Goal: Task Accomplishment & Management: Use online tool/utility

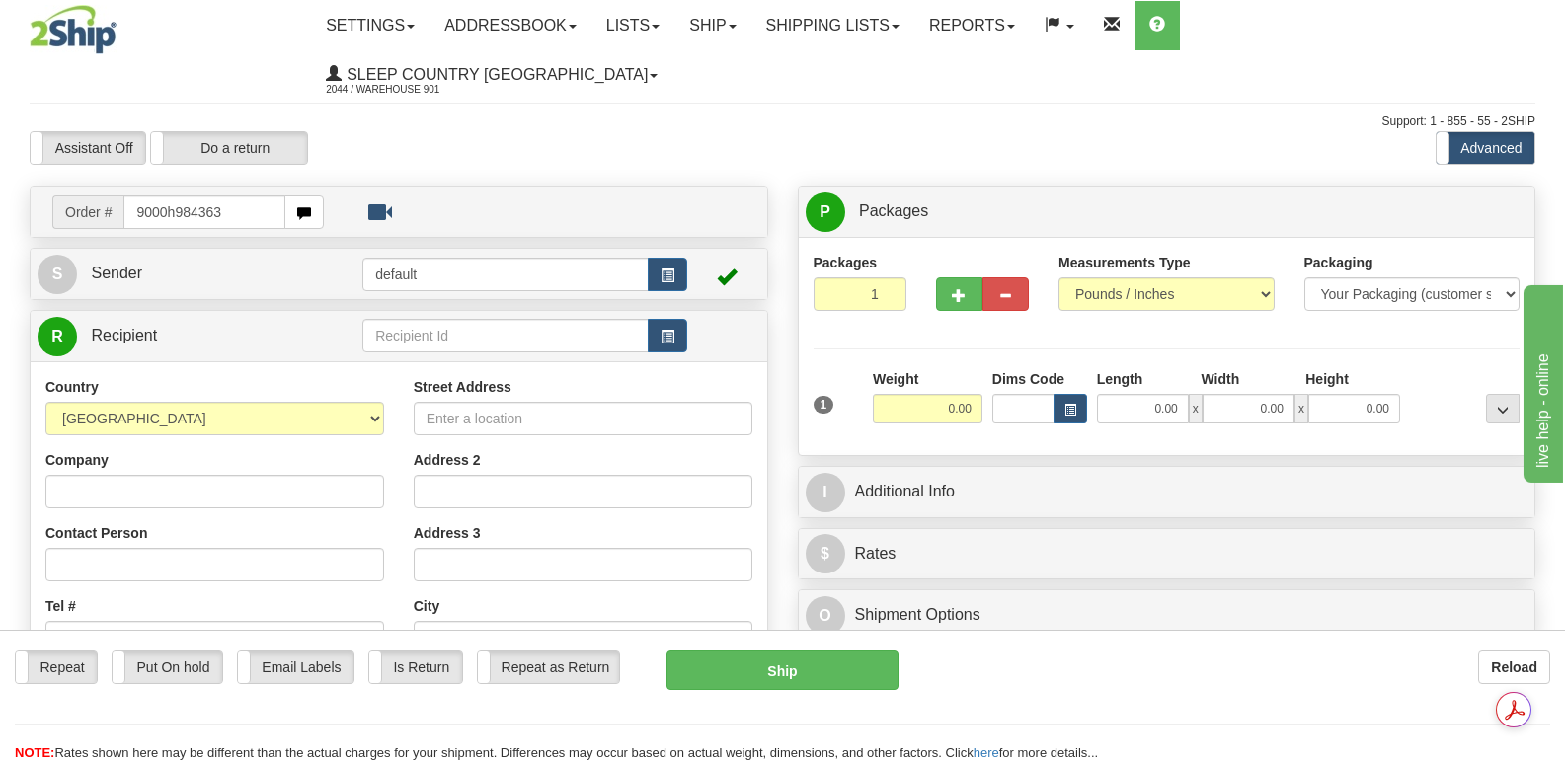
type input "9000h984363"
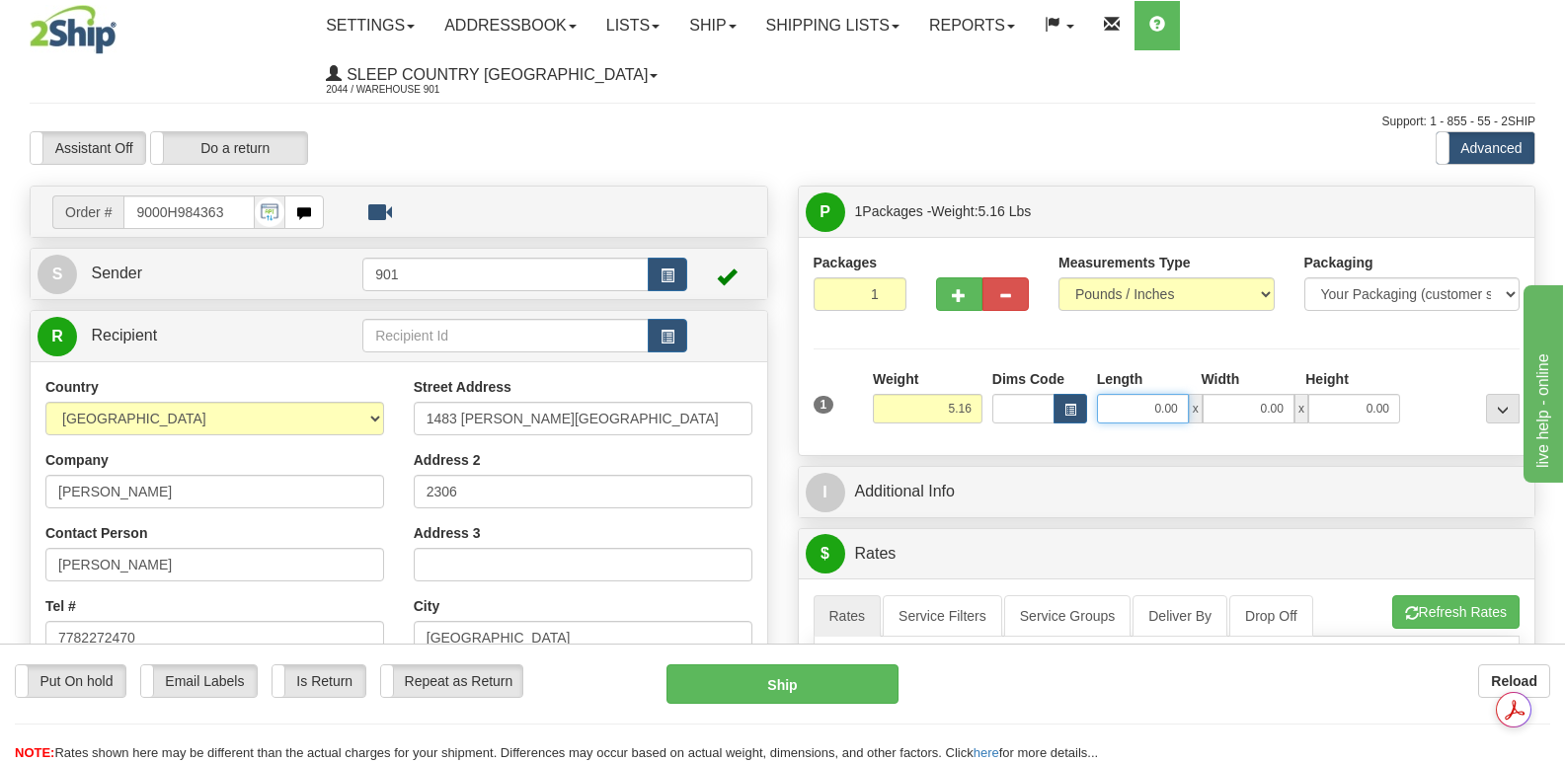
click at [1110, 394] on input "0.00" at bounding box center [1143, 409] width 92 height 30
type input "17.00"
click at [1223, 394] on input "0.00" at bounding box center [1249, 409] width 92 height 30
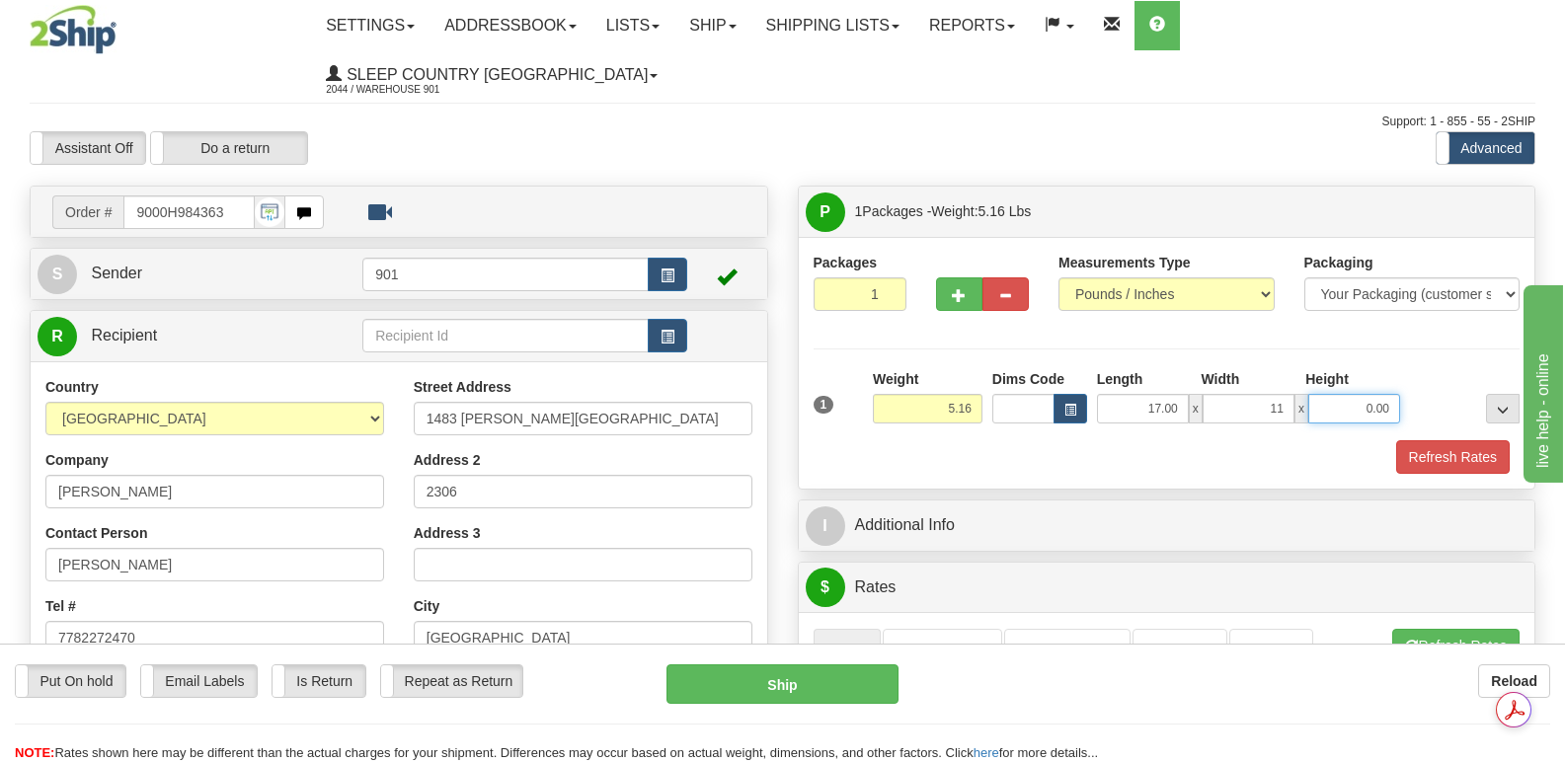
type input "11.00"
click at [1322, 394] on input "0.00" at bounding box center [1354, 409] width 92 height 30
type input "10.00"
click at [1435, 440] on button "Refresh Rates" at bounding box center [1453, 457] width 114 height 34
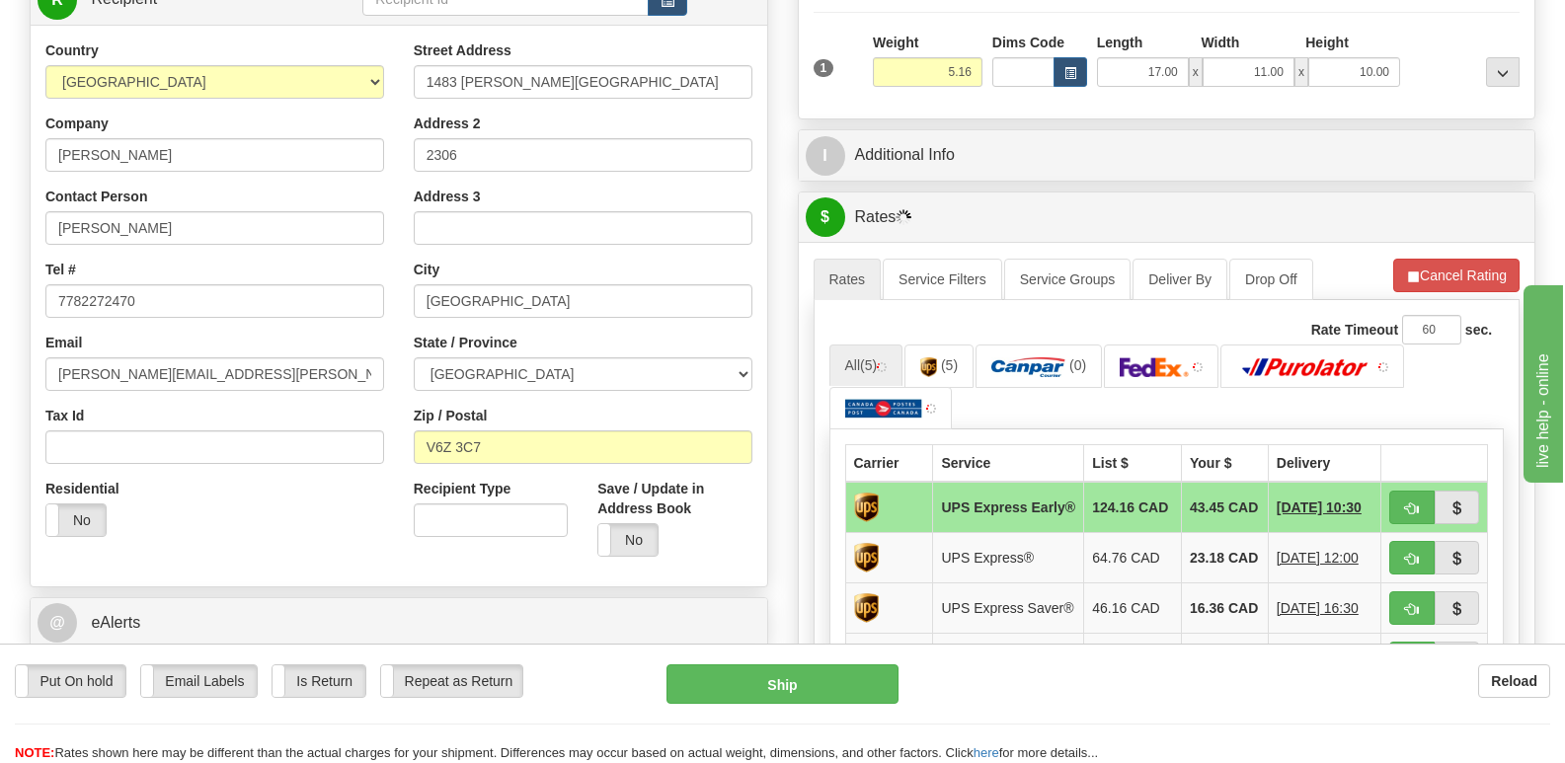
scroll to position [395, 0]
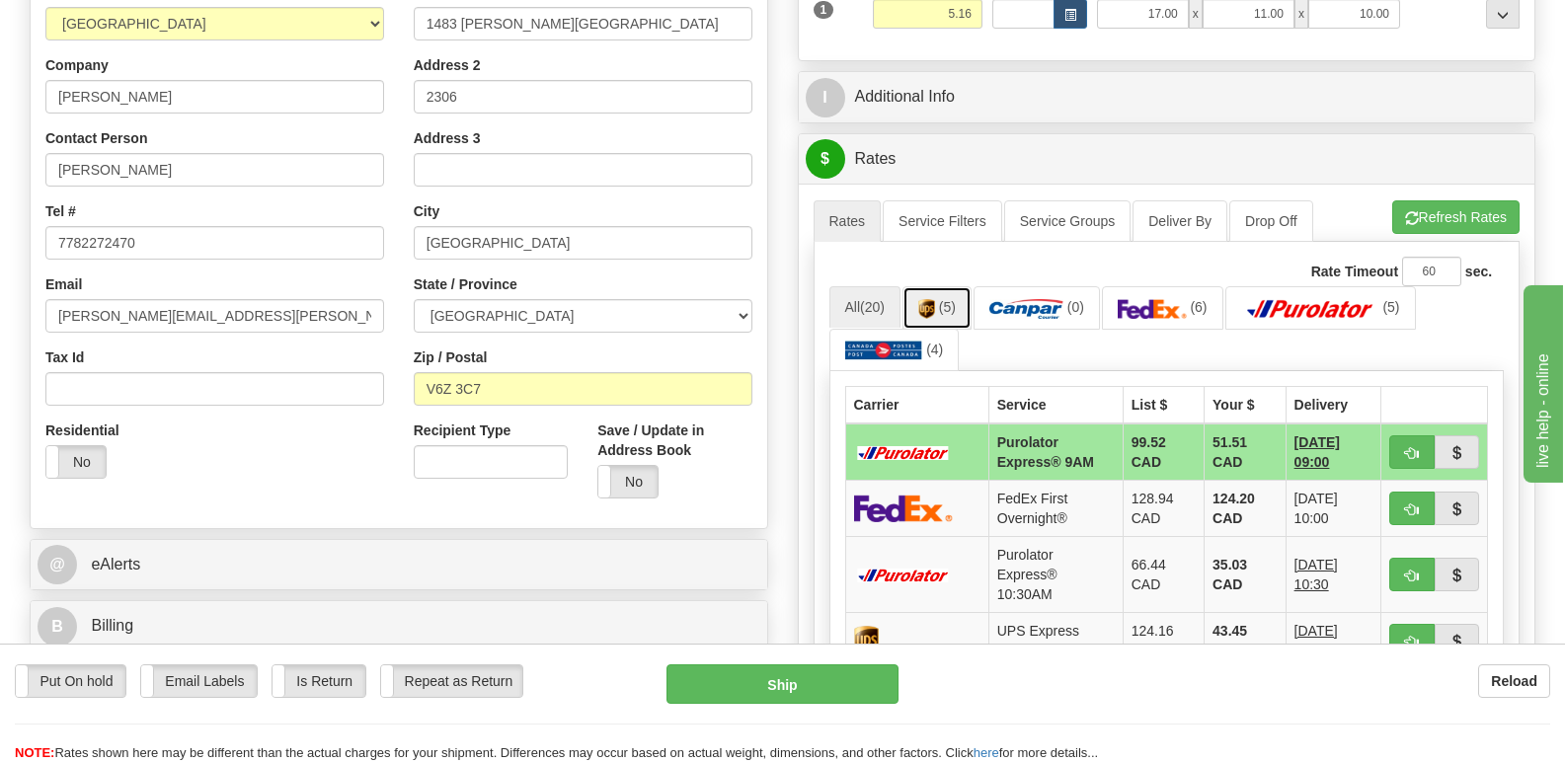
click at [934, 299] on img at bounding box center [926, 309] width 17 height 20
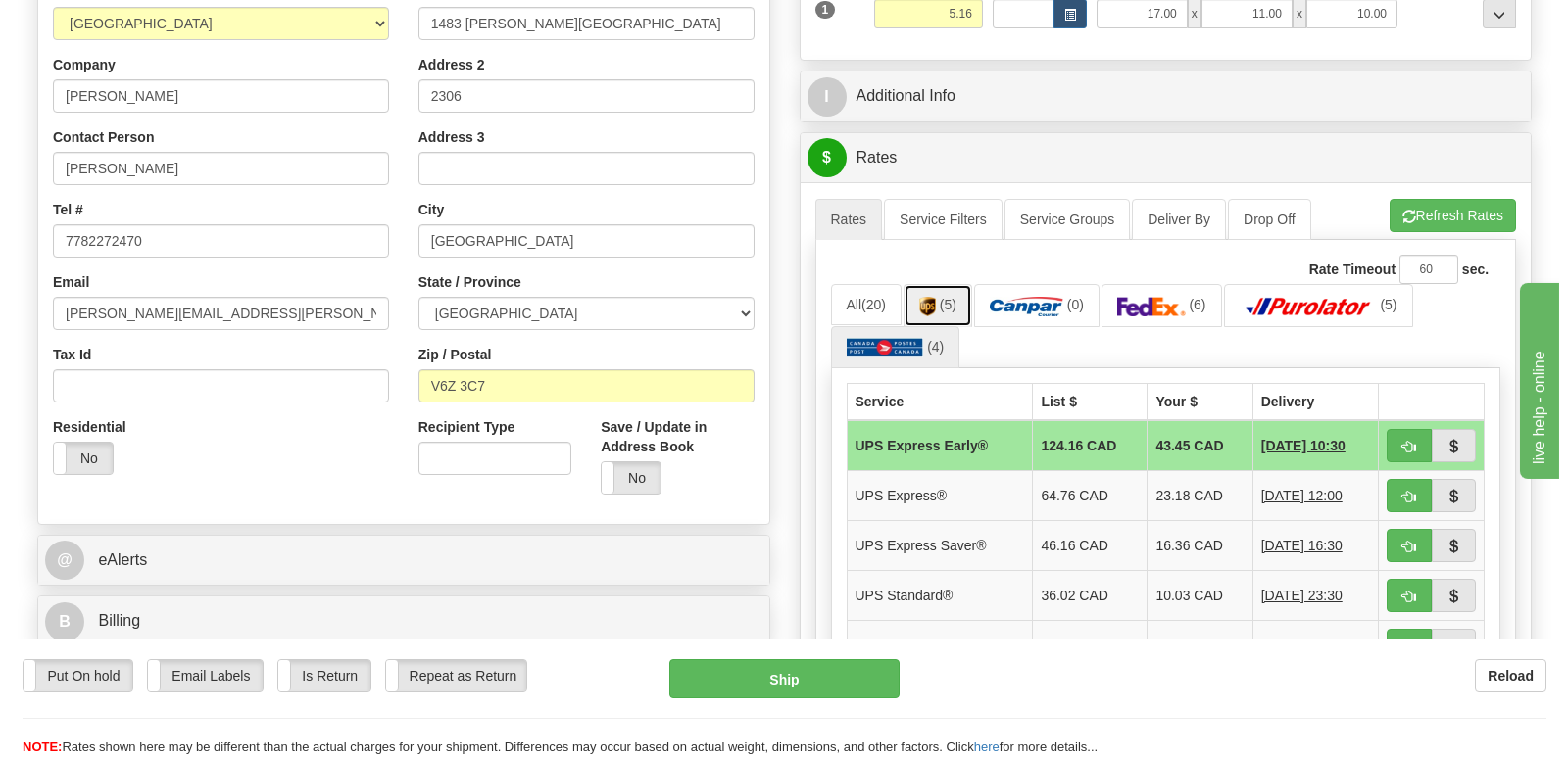
scroll to position [490, 0]
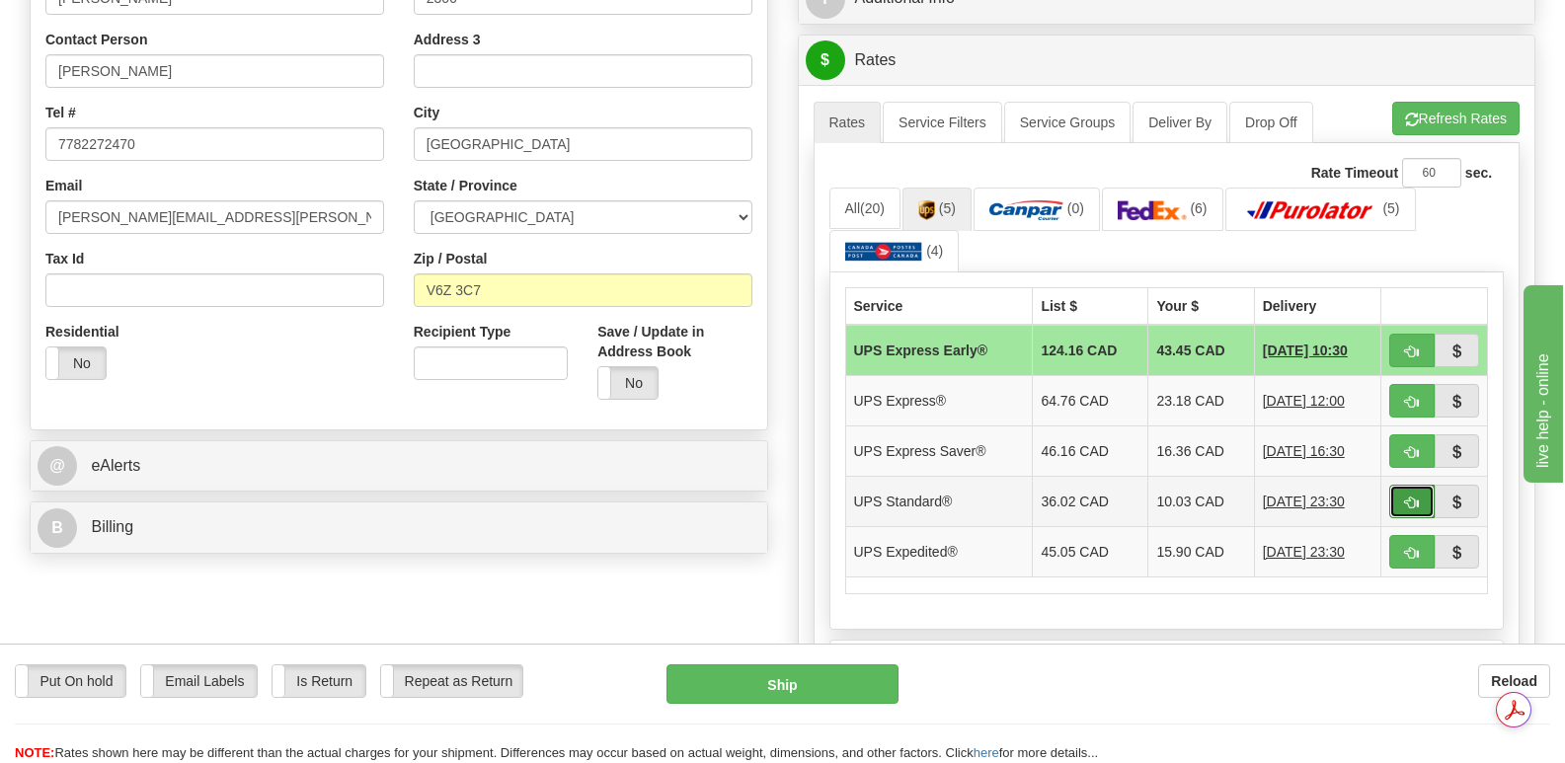
click at [1408, 497] on span "button" at bounding box center [1412, 503] width 14 height 13
type input "11"
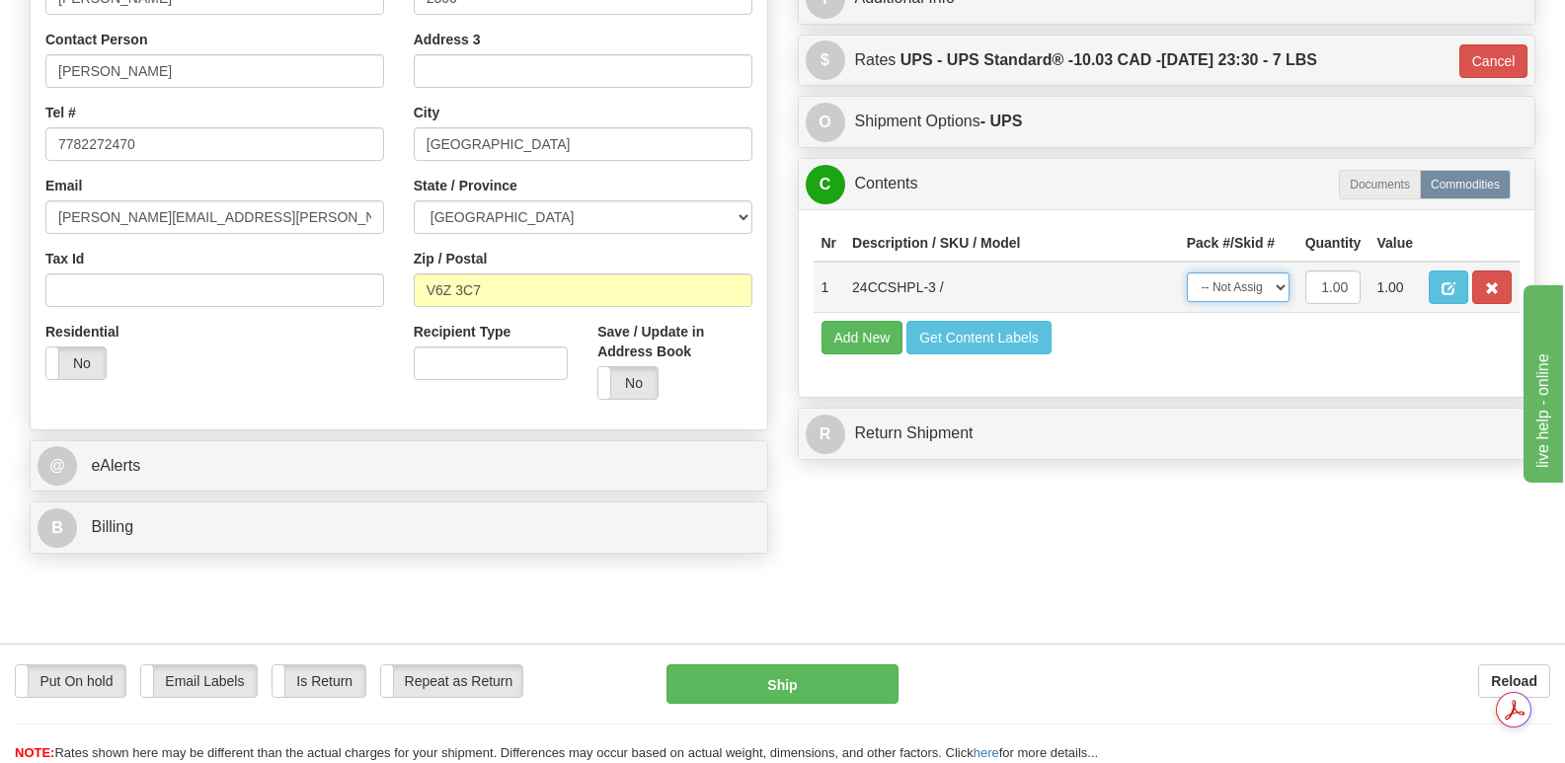
click at [1281, 273] on select "-- Not Assigned -- Package 1" at bounding box center [1238, 288] width 103 height 30
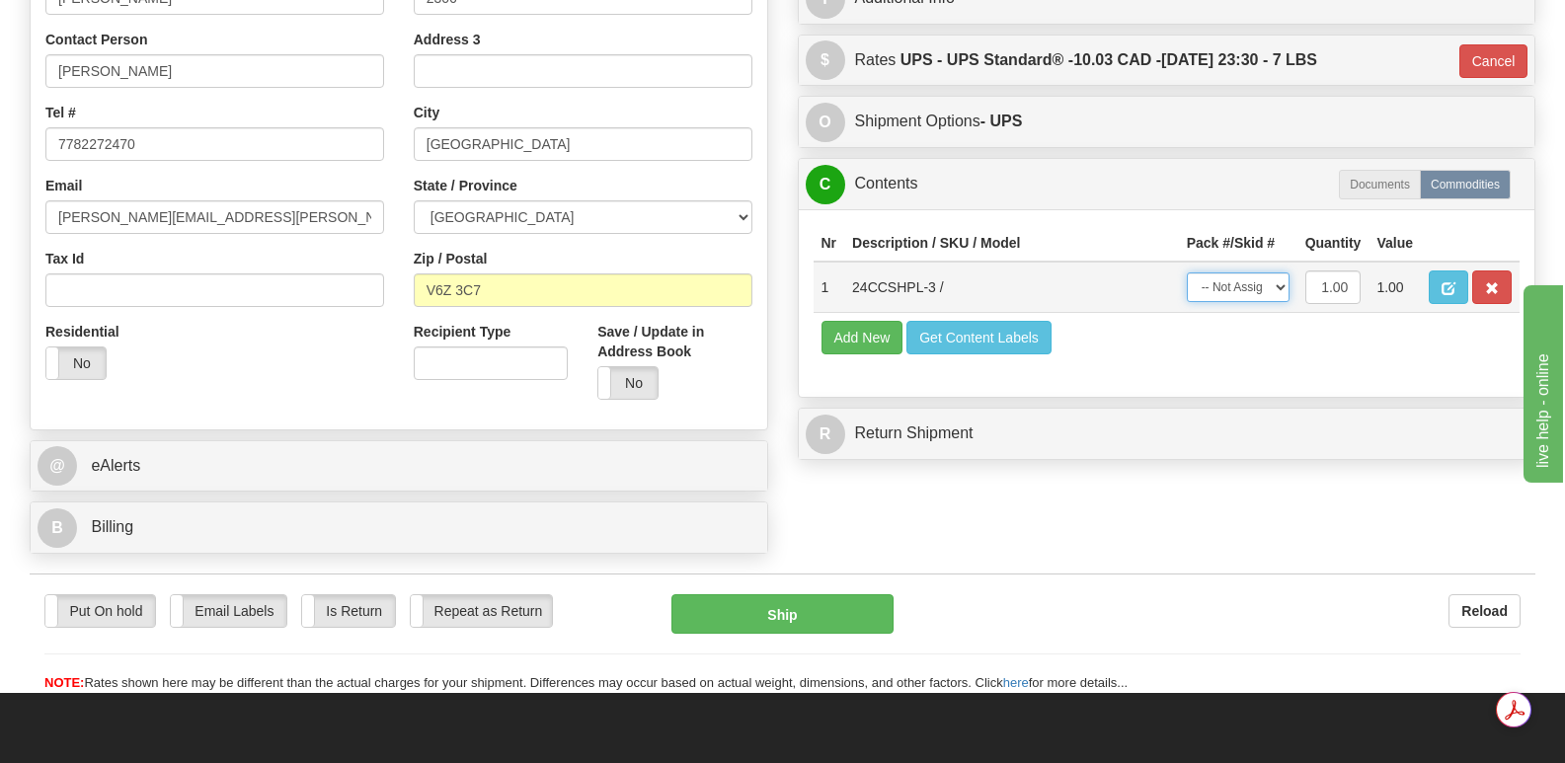
select select "0"
click at [1187, 273] on select "-- Not Assigned -- Package 1" at bounding box center [1238, 288] width 103 height 30
click at [816, 594] on button "Ship" at bounding box center [781, 613] width 221 height 39
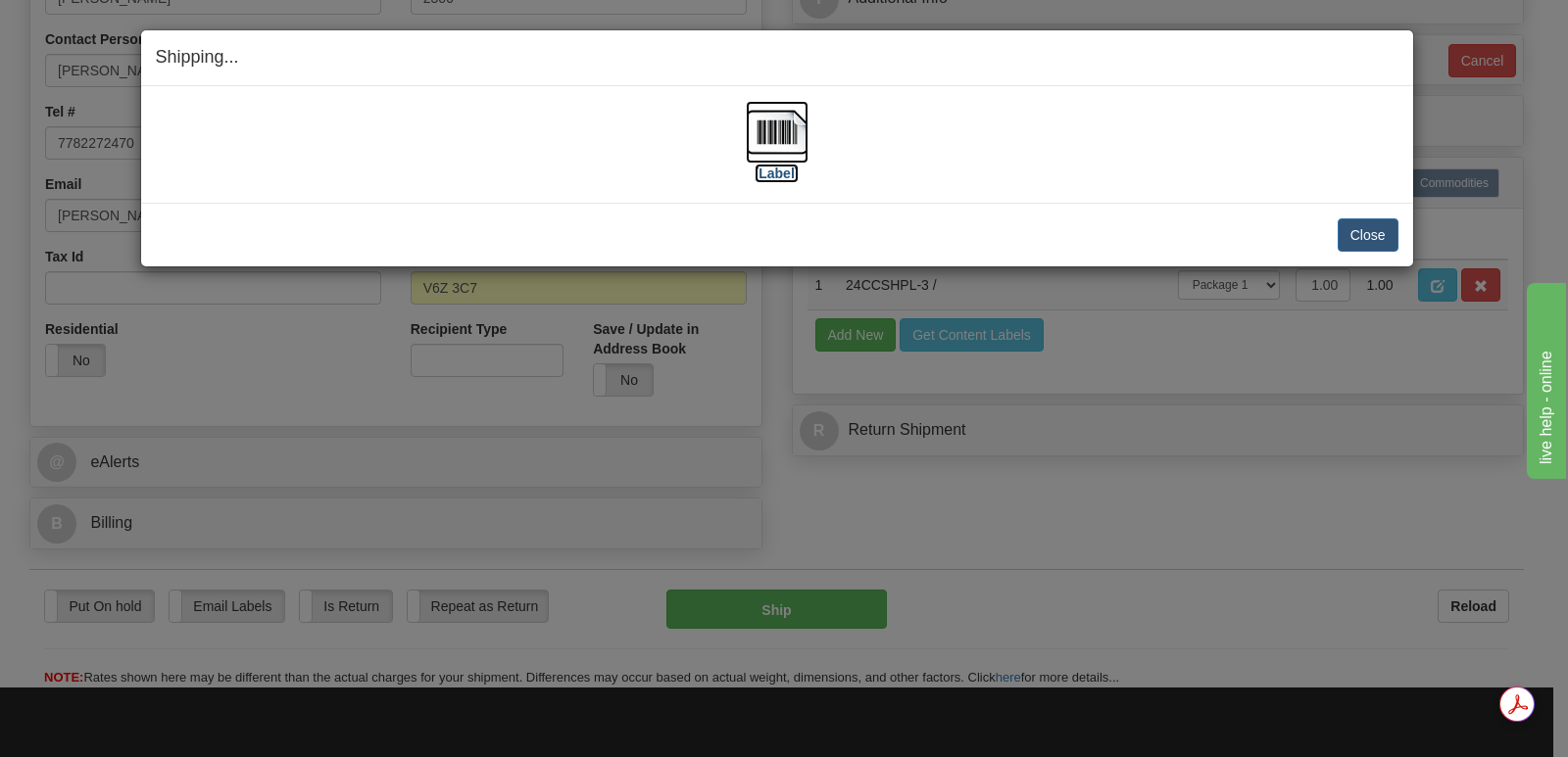
click at [788, 127] on img at bounding box center [776, 132] width 63 height 63
click at [1362, 229] on button "Close" at bounding box center [1368, 235] width 61 height 34
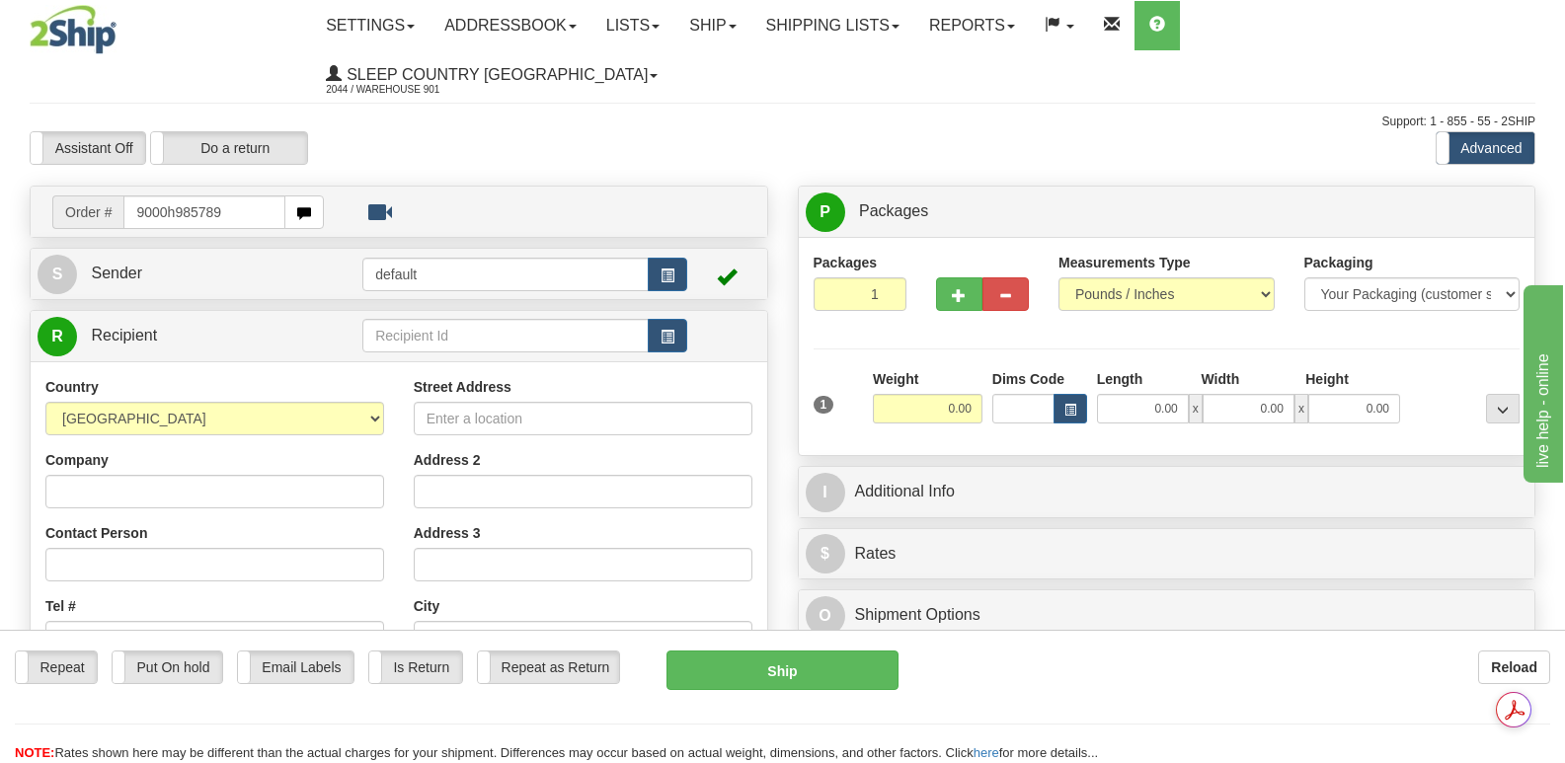
type input "9000h985789"
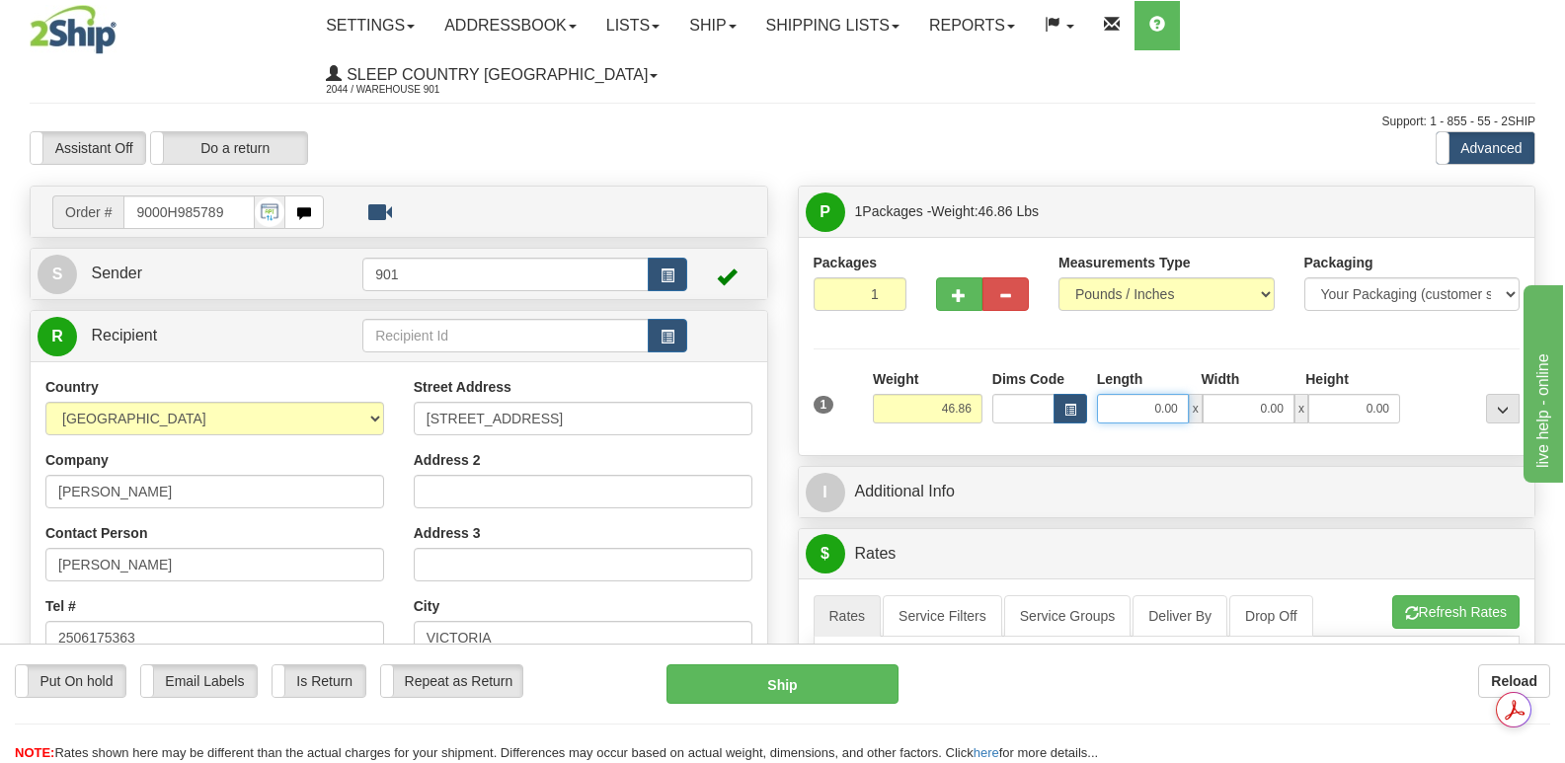
click at [1121, 394] on input "0.00" at bounding box center [1143, 409] width 92 height 30
type input "41.00"
click at [1227, 394] on input "0.00" at bounding box center [1249, 409] width 92 height 30
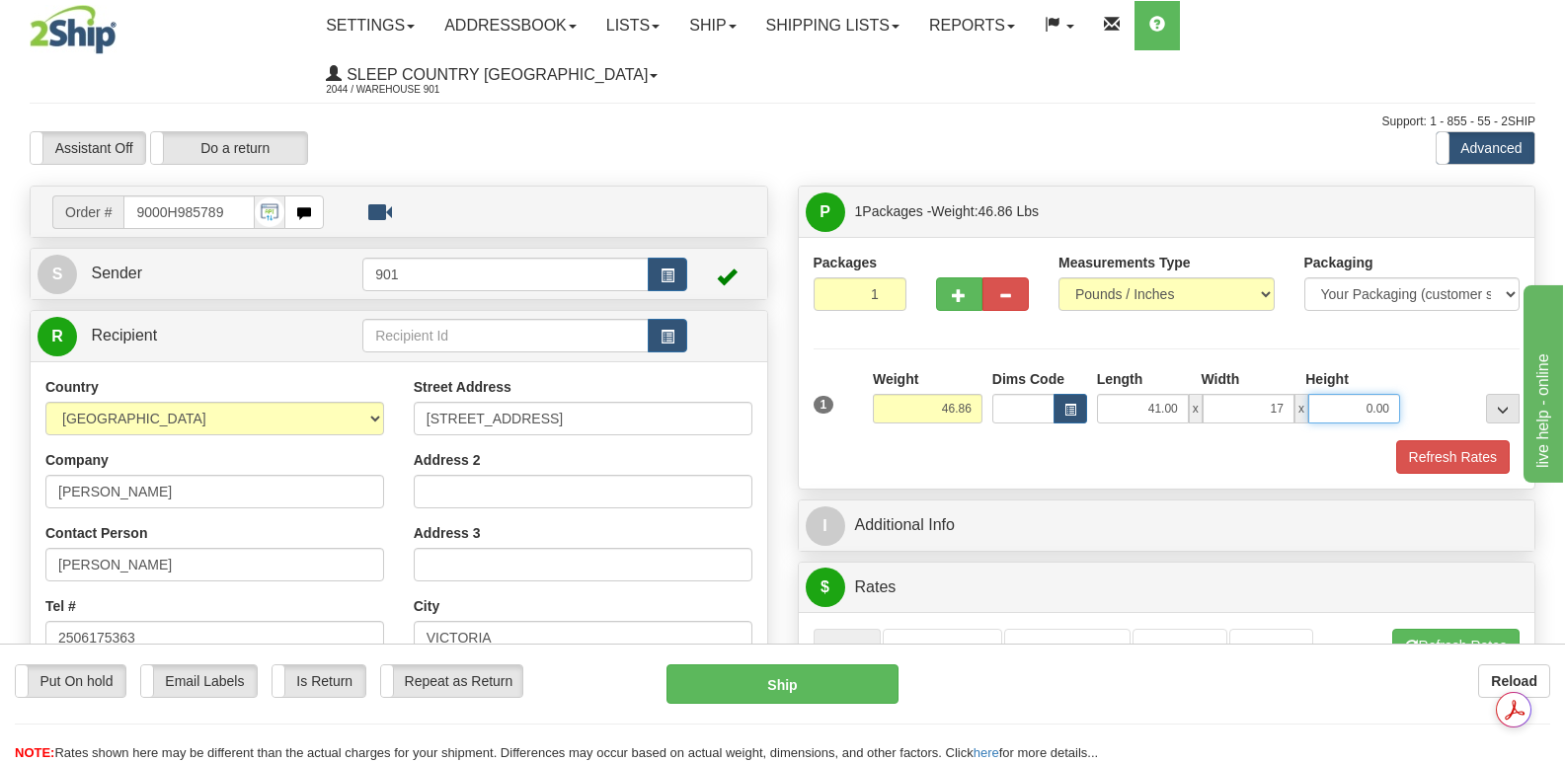
type input "17.00"
click at [1322, 394] on input "0.00" at bounding box center [1354, 409] width 92 height 30
type input "17.00"
click at [1424, 440] on button "Refresh Rates" at bounding box center [1453, 457] width 114 height 34
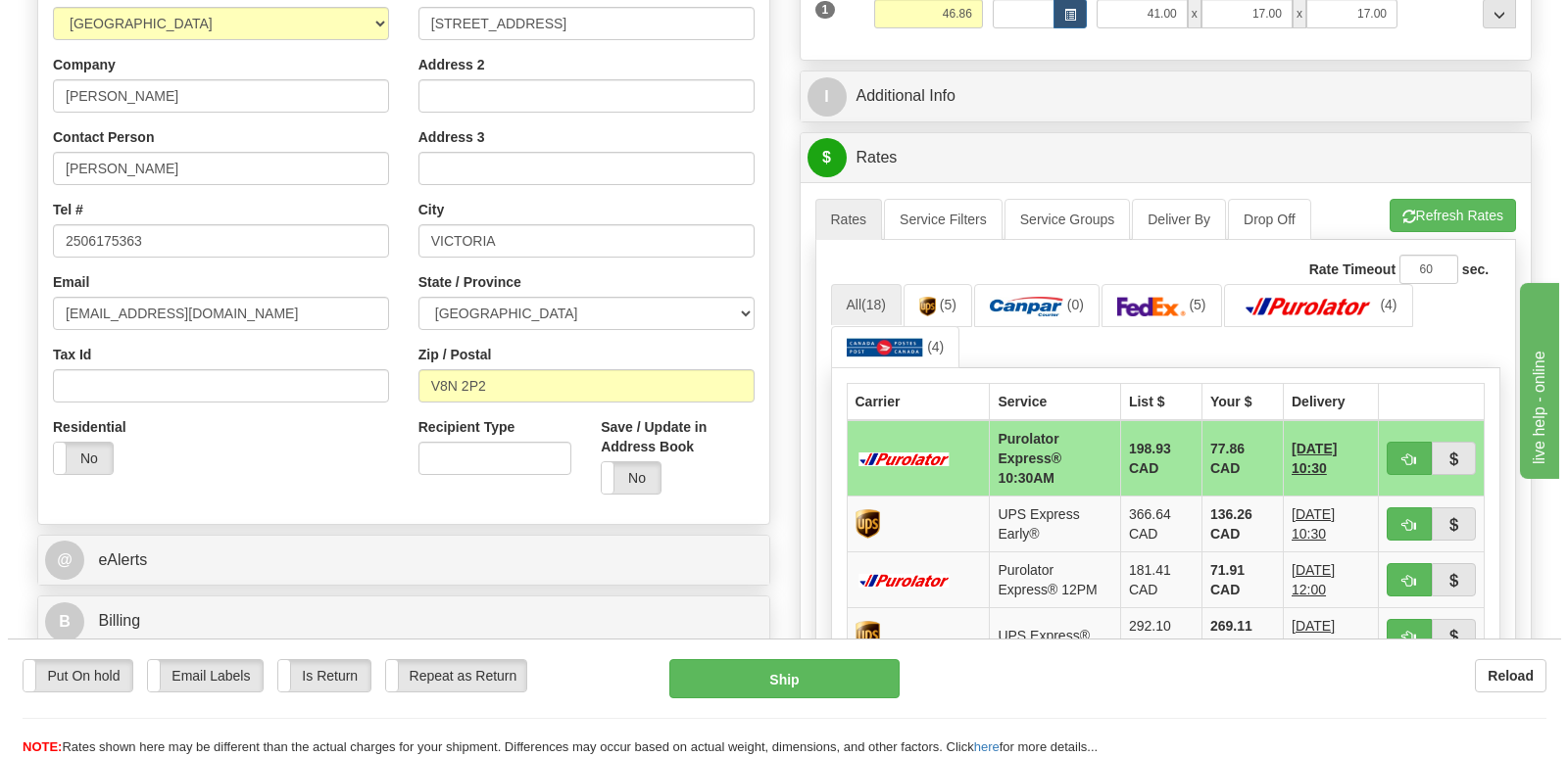
scroll to position [490, 0]
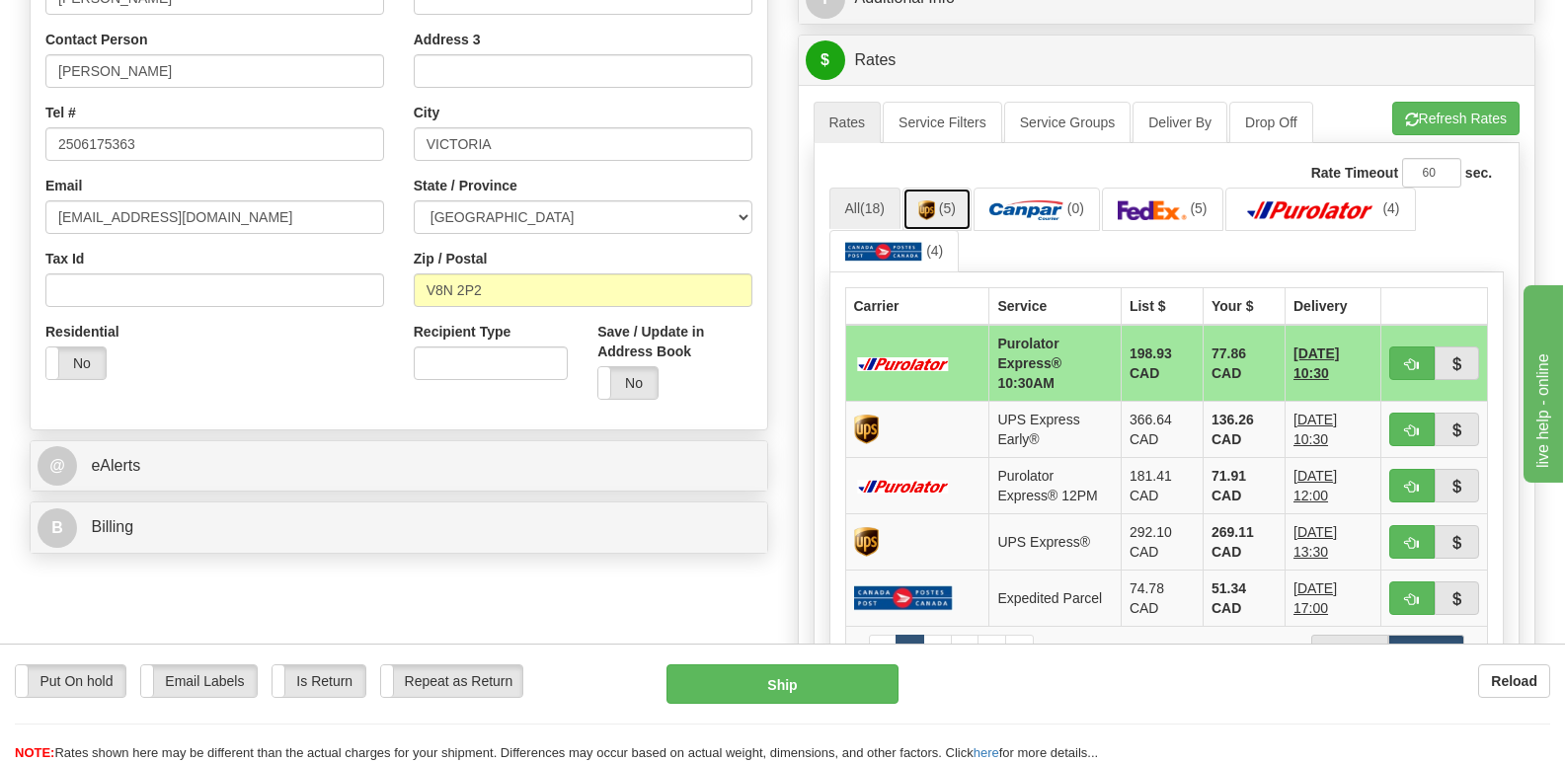
click at [935, 200] on img at bounding box center [926, 210] width 17 height 20
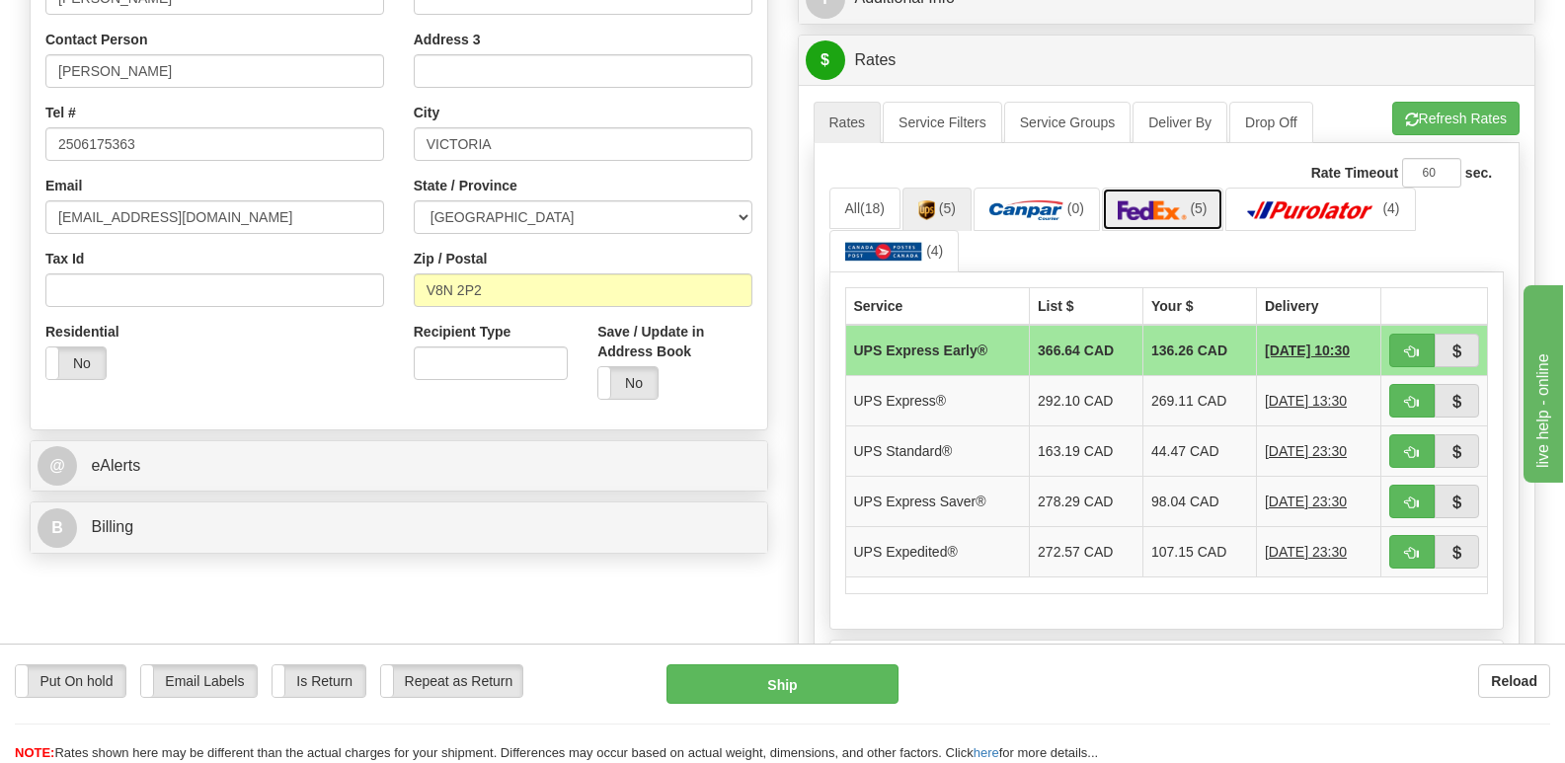
click at [1169, 200] on img at bounding box center [1152, 210] width 69 height 20
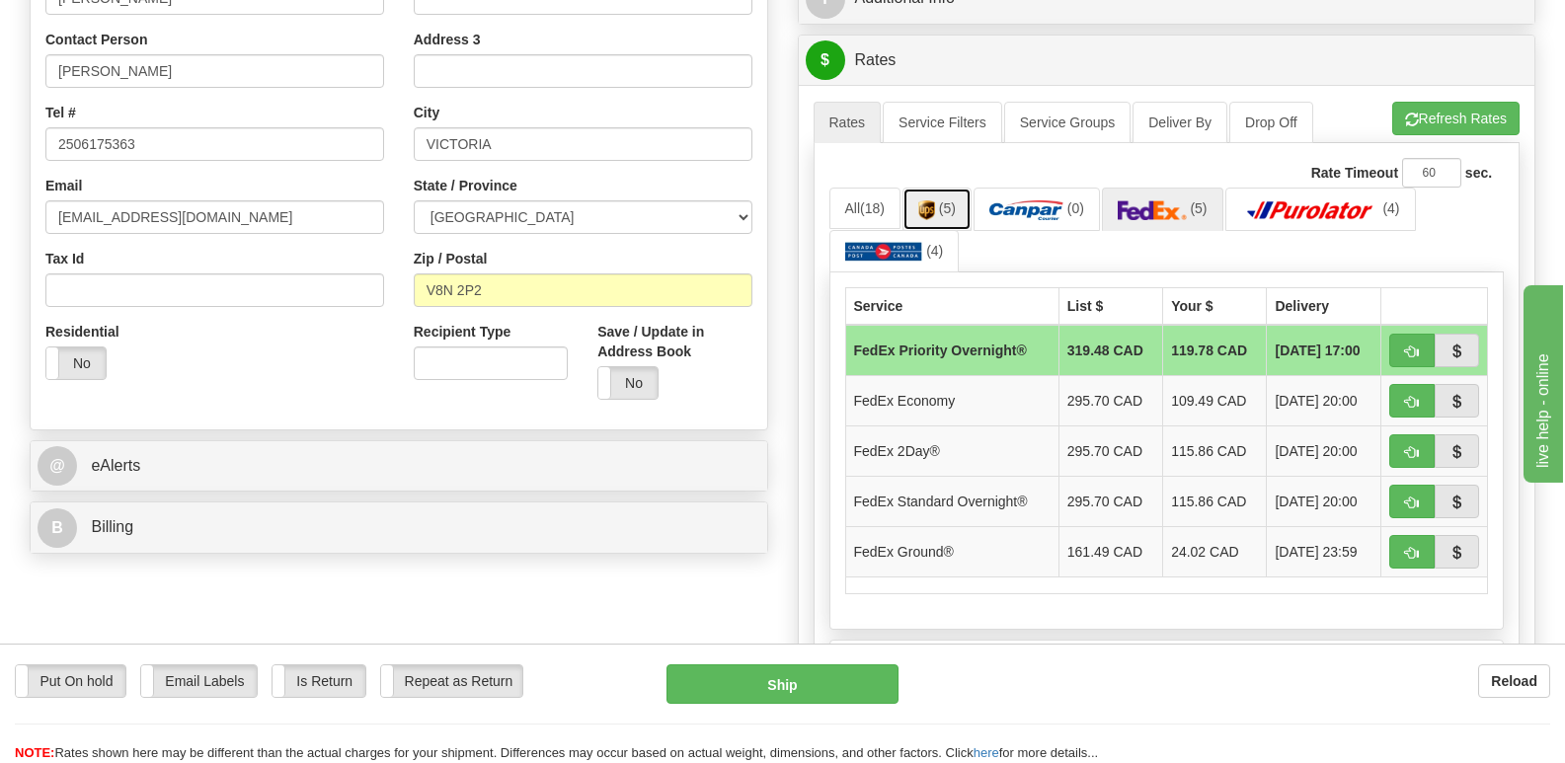
click at [948, 200] on span "(5)" at bounding box center [947, 208] width 17 height 16
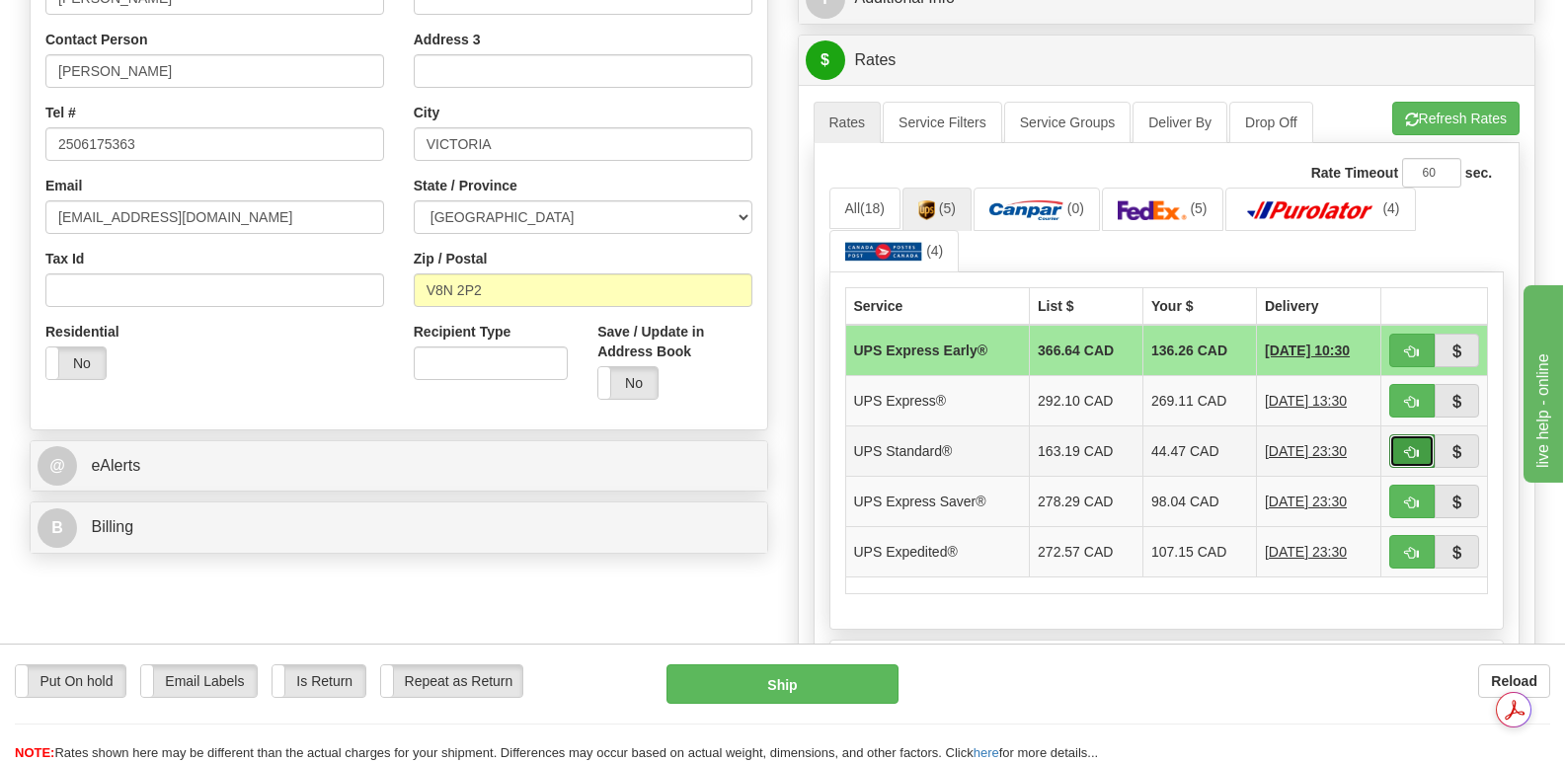
click at [1408, 446] on span "button" at bounding box center [1412, 452] width 14 height 13
type input "11"
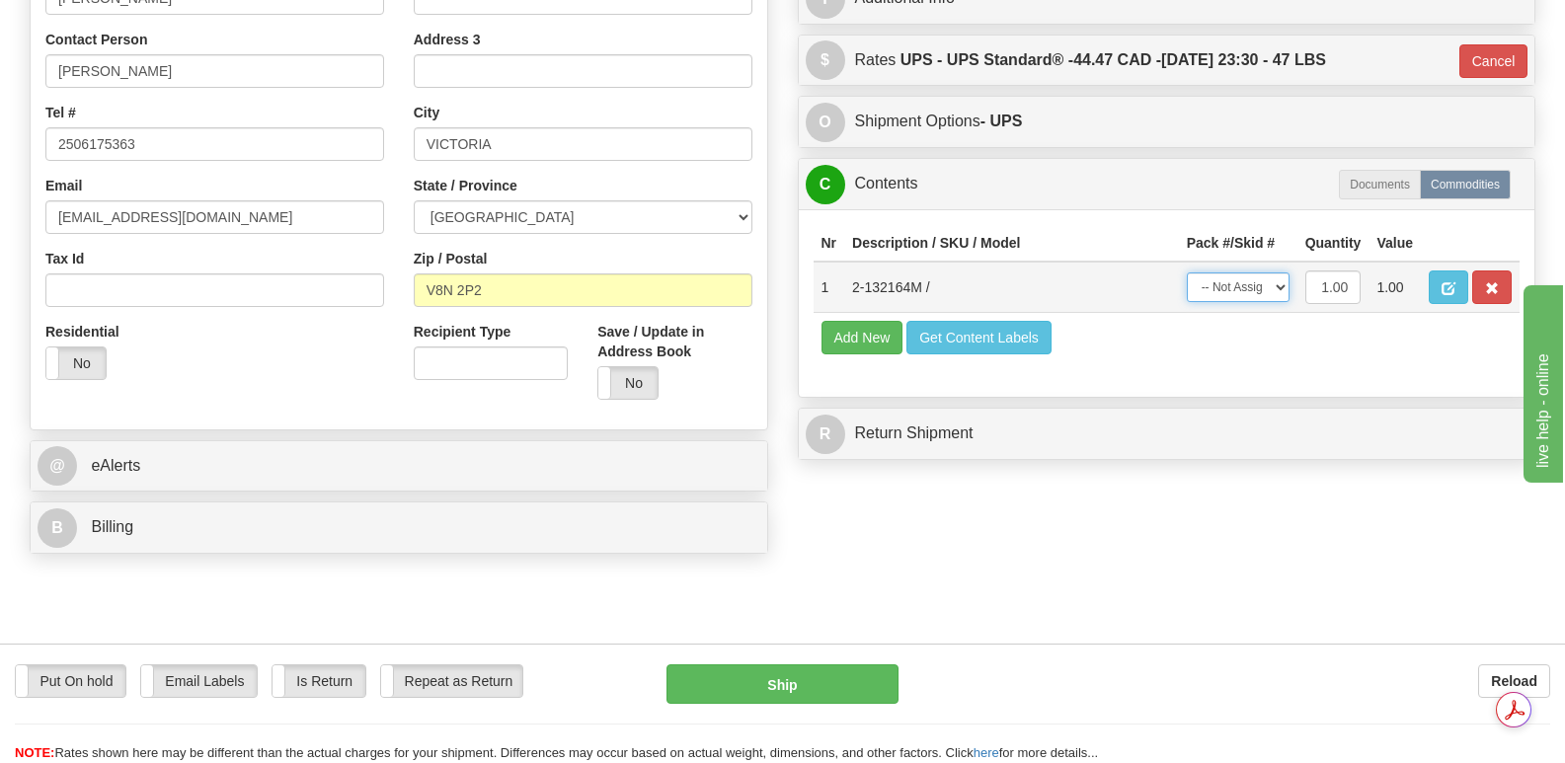
click at [1274, 273] on select "-- Not Assigned -- Package 1" at bounding box center [1238, 288] width 103 height 30
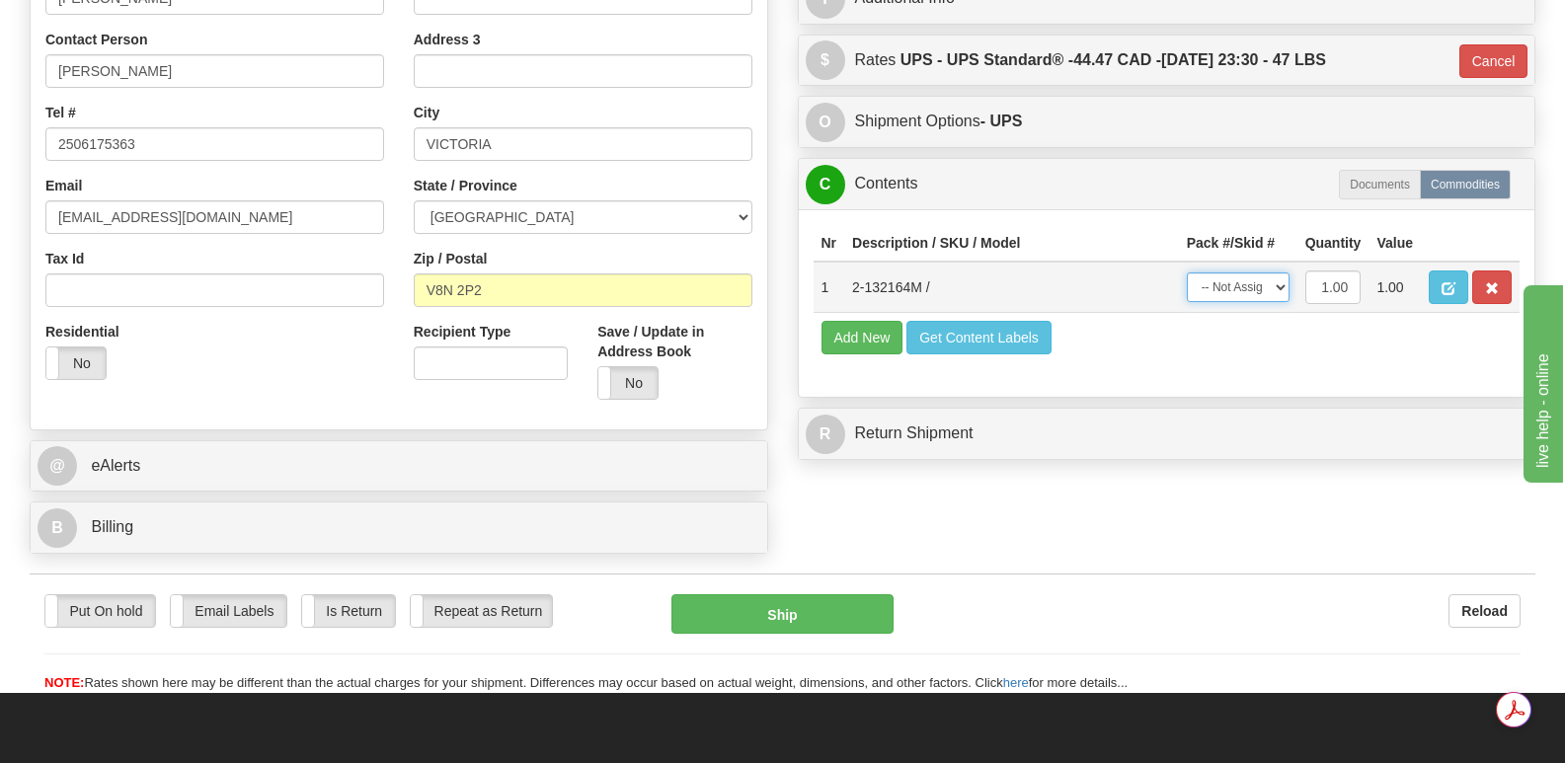
select select "0"
click at [1187, 273] on select "-- Not Assigned -- Package 1" at bounding box center [1238, 288] width 103 height 30
click at [788, 594] on button "Ship" at bounding box center [781, 613] width 221 height 39
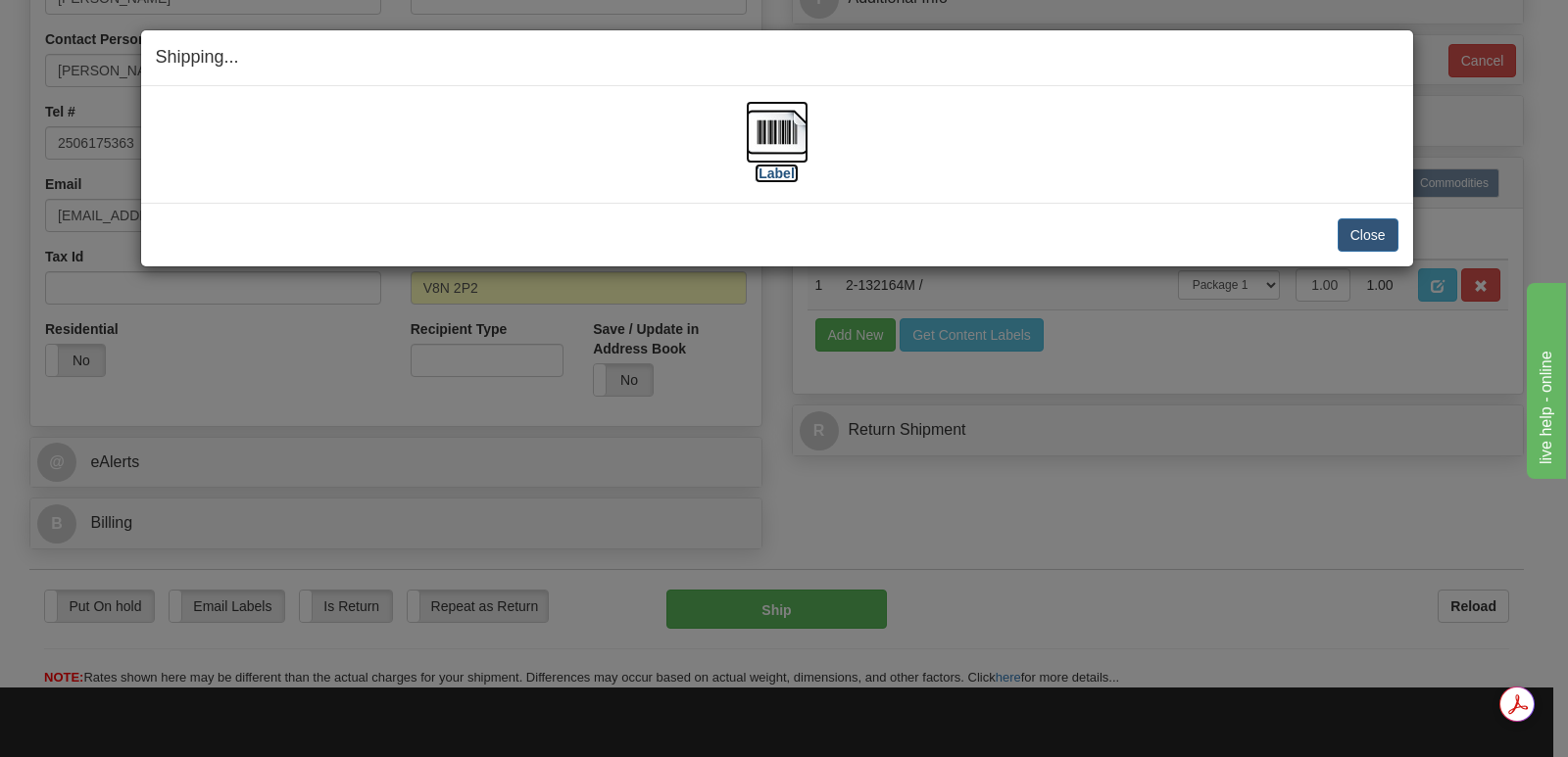
click at [794, 131] on img at bounding box center [776, 132] width 63 height 63
click at [1375, 231] on button "Close" at bounding box center [1368, 235] width 61 height 34
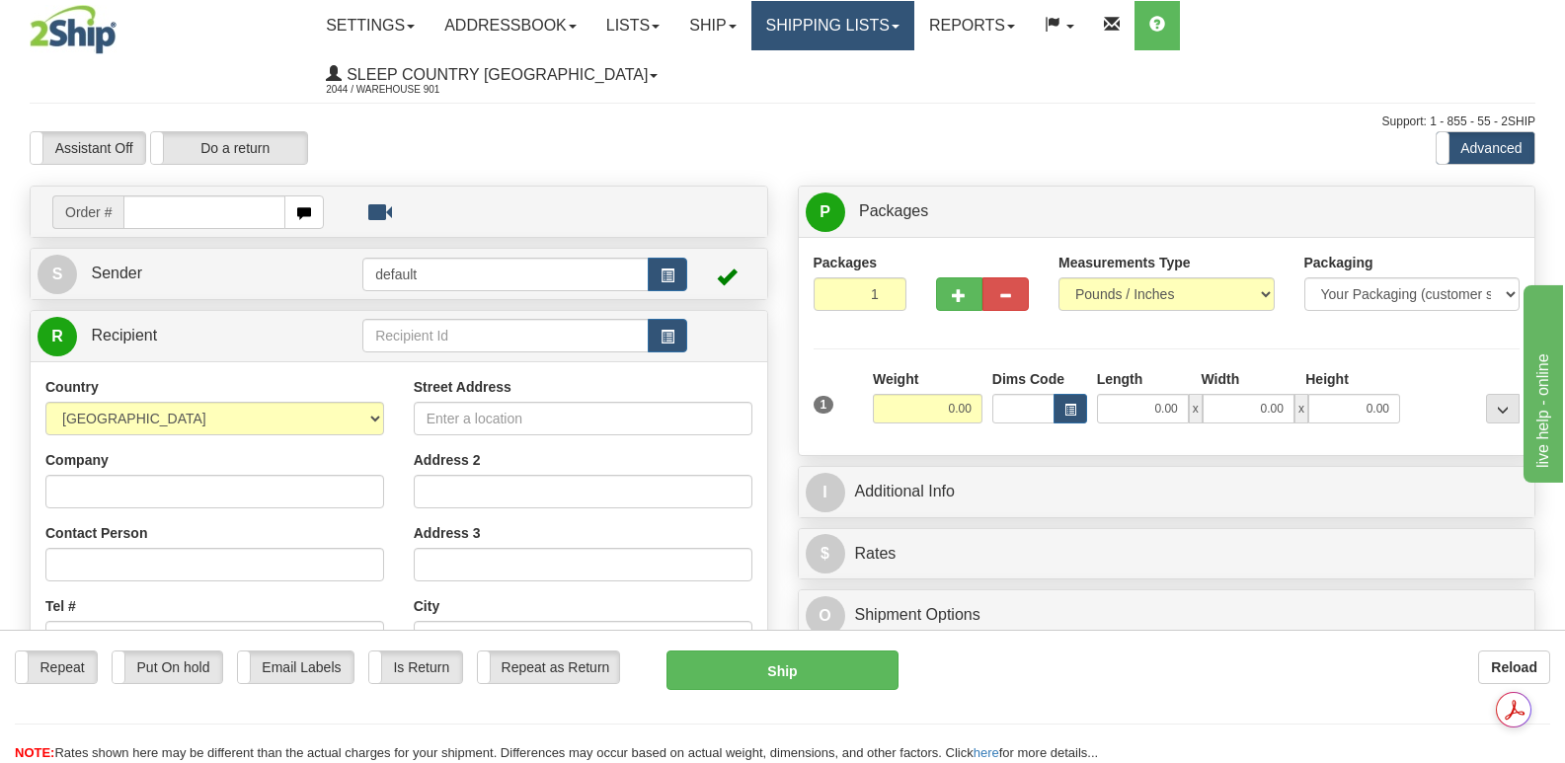
click at [914, 19] on link "Shipping lists" at bounding box center [832, 25] width 163 height 49
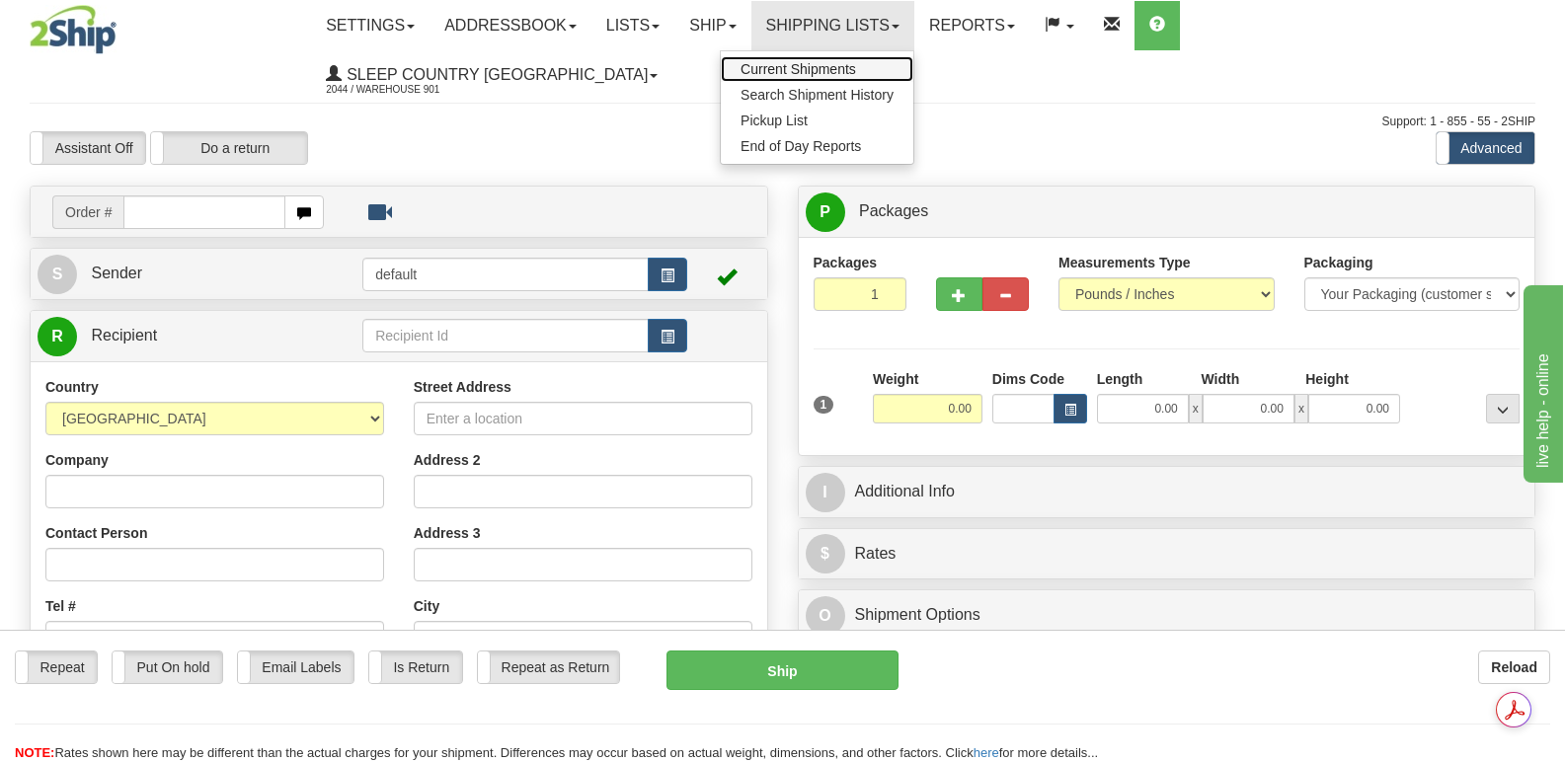
click at [856, 67] on span "Current Shipments" at bounding box center [799, 69] width 116 height 16
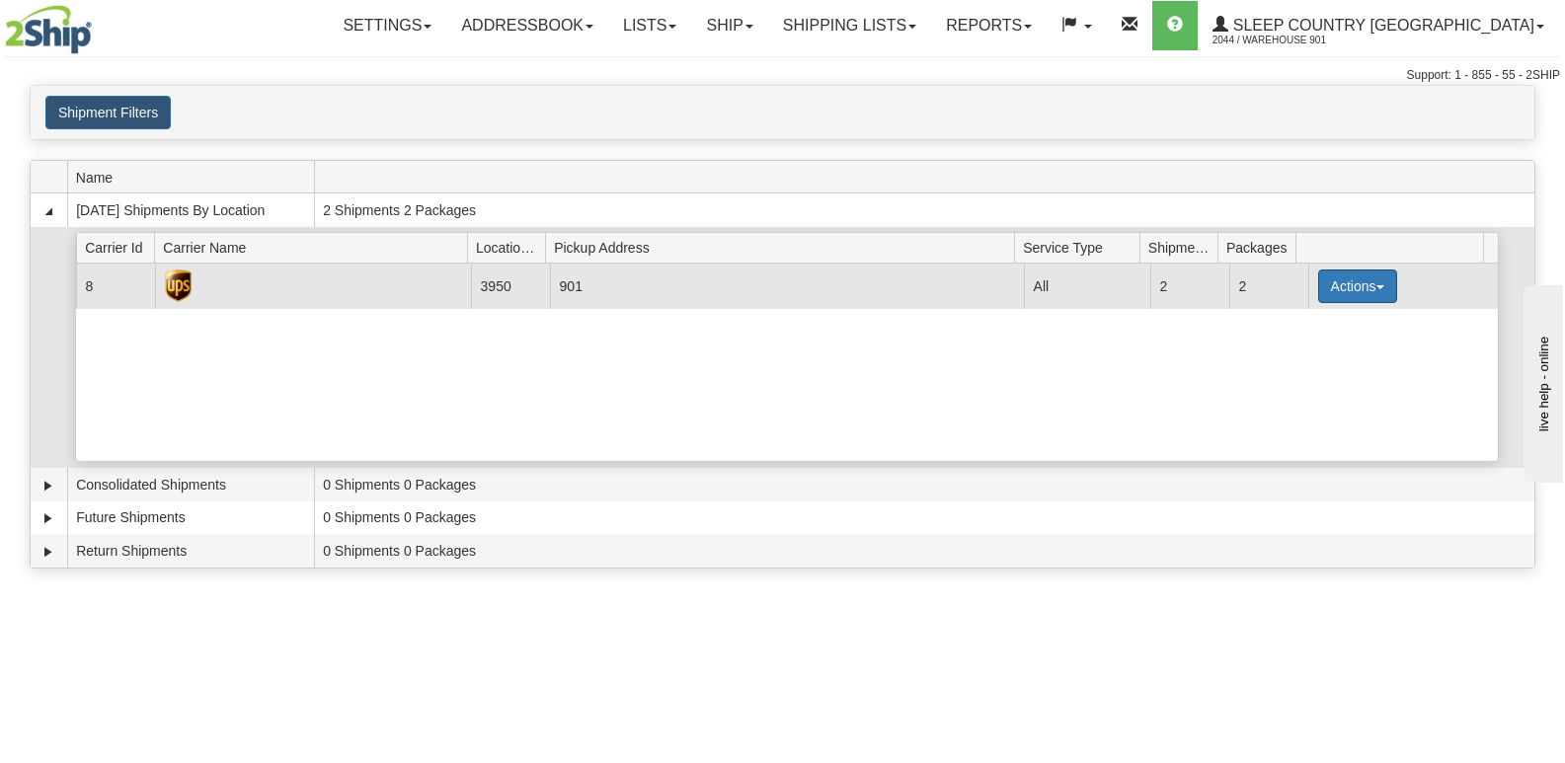
click at [1376, 286] on span "button" at bounding box center [1380, 287] width 8 height 4
click at [1298, 349] on span "Close" at bounding box center [1280, 349] width 45 height 14
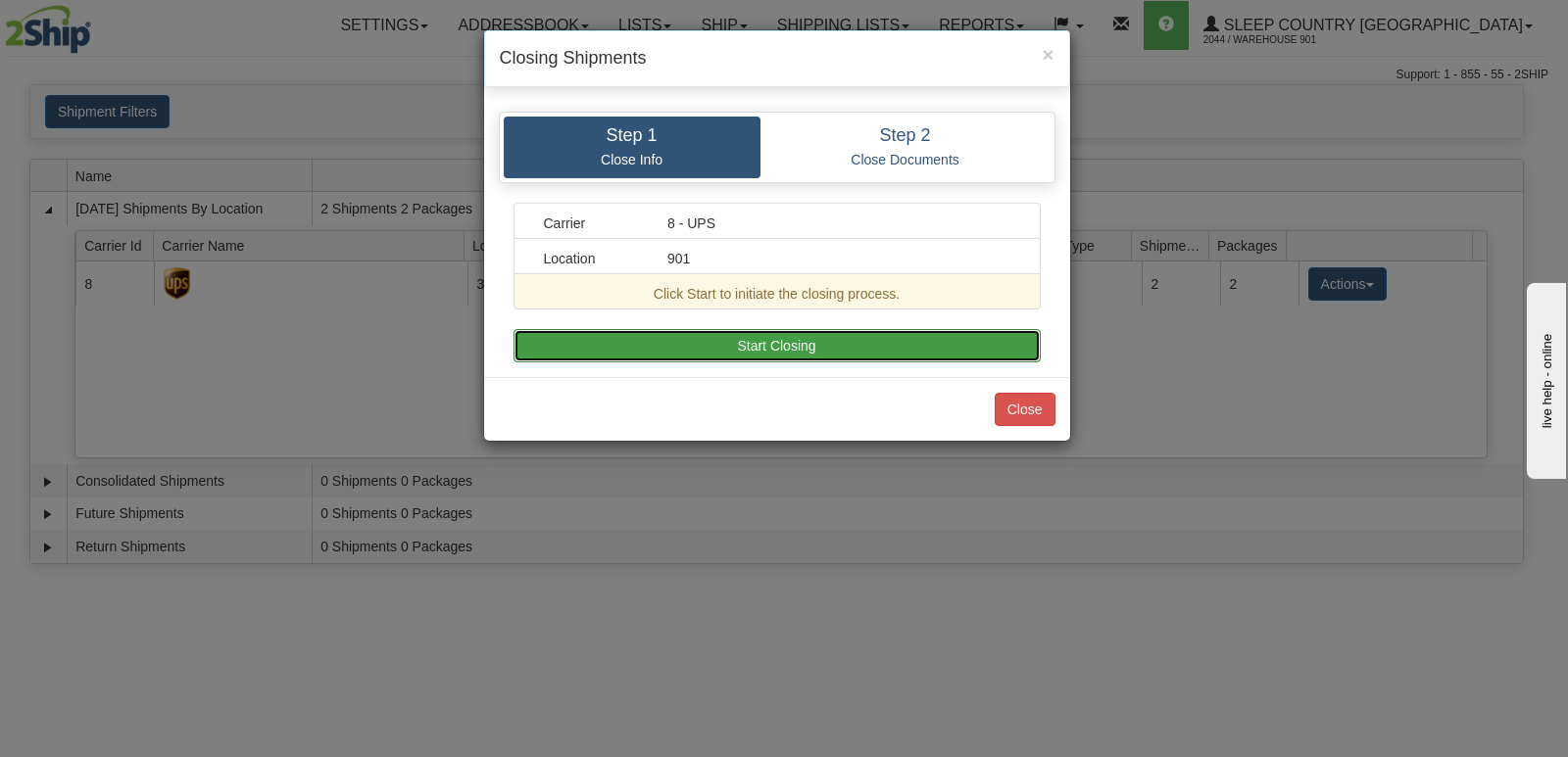
click at [822, 340] on button "Start Closing" at bounding box center [776, 346] width 527 height 34
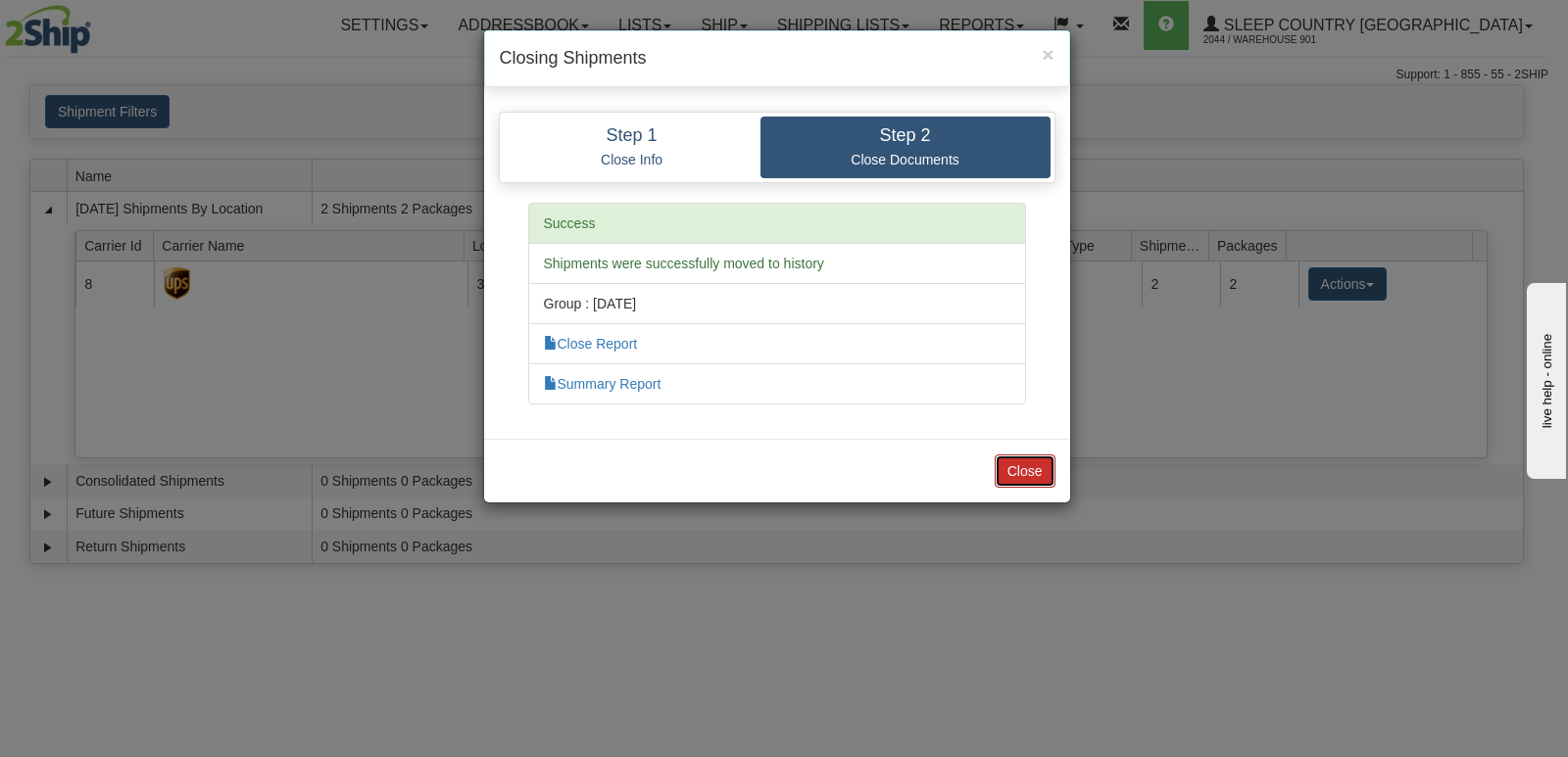
click at [1026, 461] on button "Close" at bounding box center [1024, 471] width 61 height 34
